Goal: Task Accomplishment & Management: Complete application form

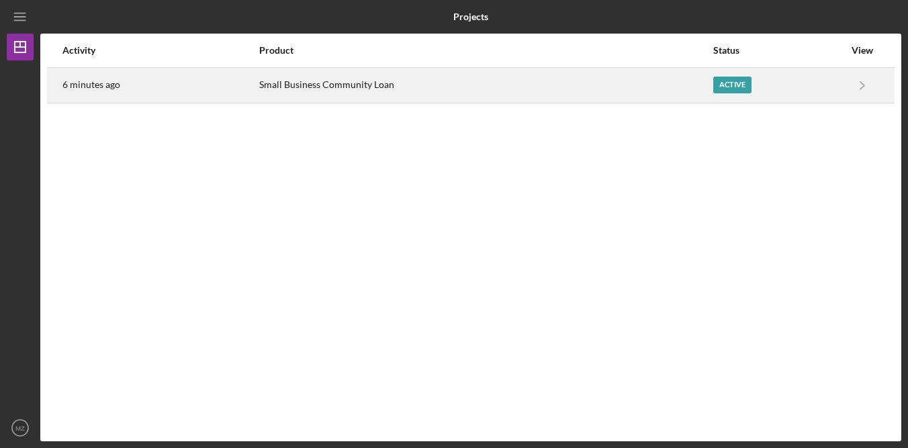
click at [332, 86] on div "Small Business Community Loan" at bounding box center [485, 85] width 452 height 34
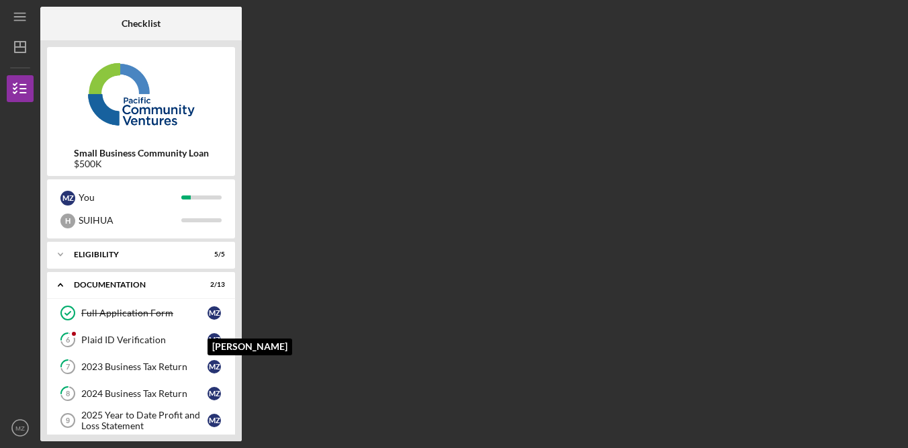
scroll to position [288, 0]
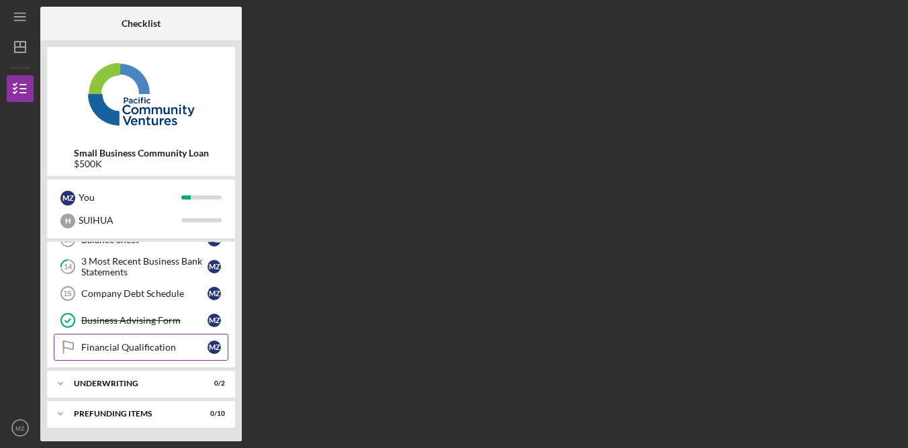
click at [172, 338] on link "Financial Qualification Financial Qualification M Z" at bounding box center [141, 347] width 175 height 27
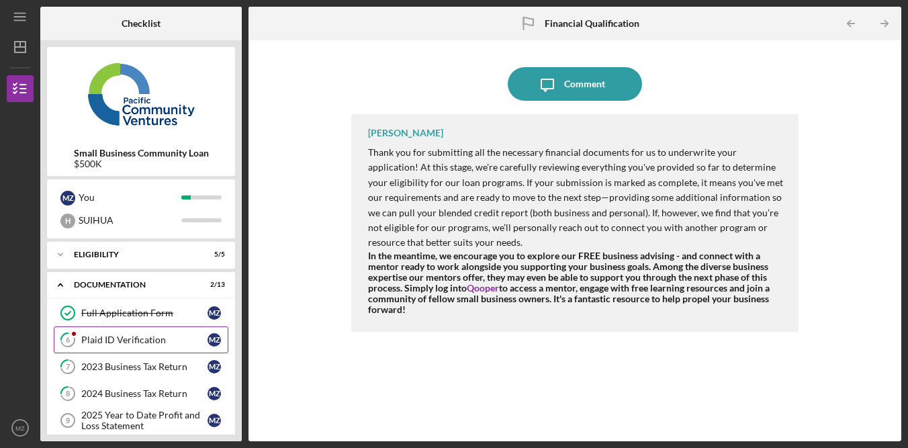
click at [153, 339] on div "Plaid ID Verification" at bounding box center [144, 339] width 126 height 11
